Goal: Transaction & Acquisition: Purchase product/service

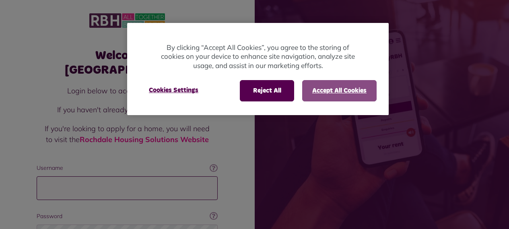
type input "**********"
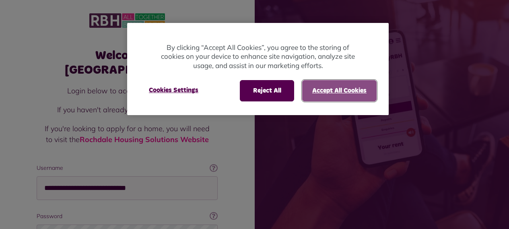
click at [353, 87] on button "Accept All Cookies" at bounding box center [339, 90] width 74 height 21
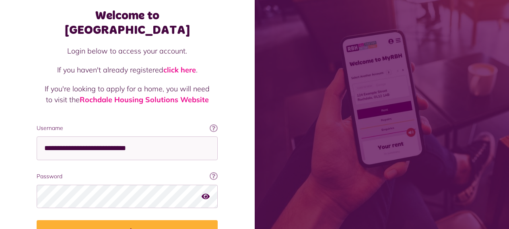
scroll to position [80, 0]
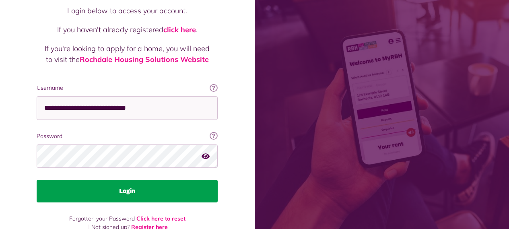
click at [139, 180] on button "Login" at bounding box center [127, 191] width 181 height 23
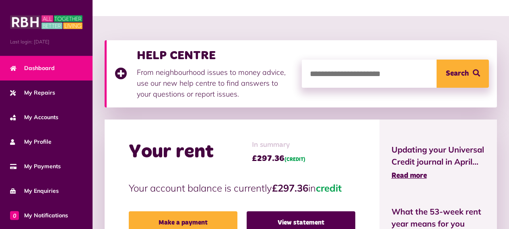
scroll to position [121, 0]
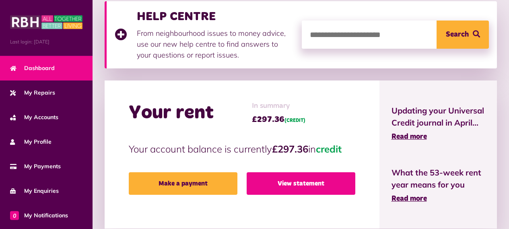
click at [300, 181] on link "View statement" at bounding box center [301, 183] width 109 height 23
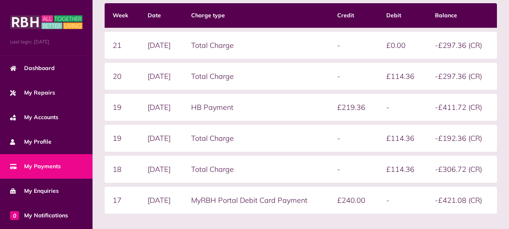
scroll to position [241, 0]
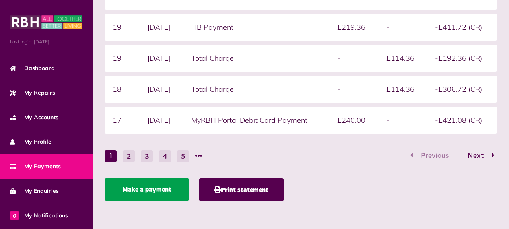
click at [138, 186] on link "Make a payment" at bounding box center [147, 189] width 85 height 23
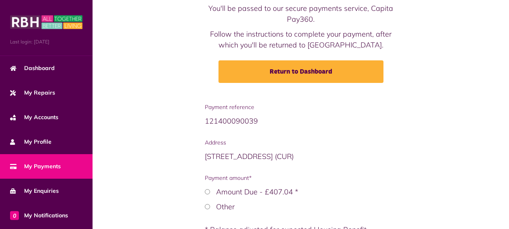
scroll to position [121, 0]
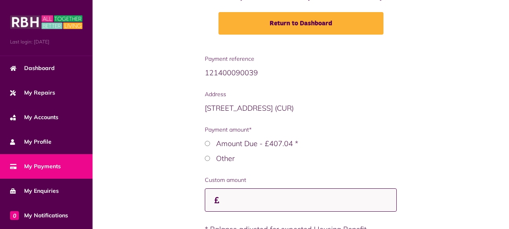
click at [235, 205] on input "Custom amount" at bounding box center [301, 200] width 192 height 24
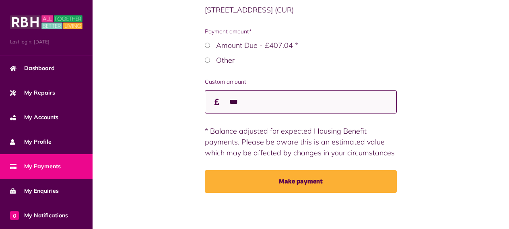
scroll to position [219, 0]
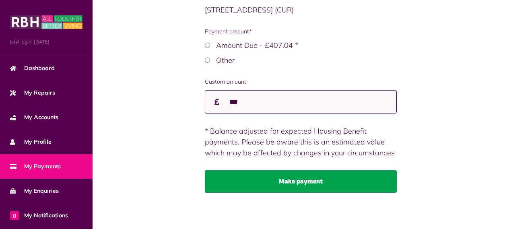
type input "***"
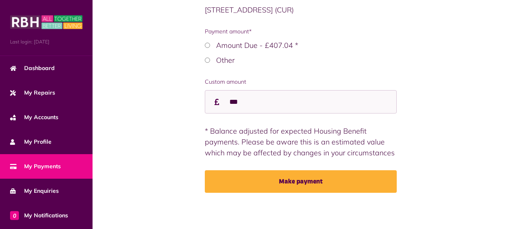
click at [295, 183] on button "Make payment" at bounding box center [301, 181] width 192 height 23
